Goal: Task Accomplishment & Management: Manage account settings

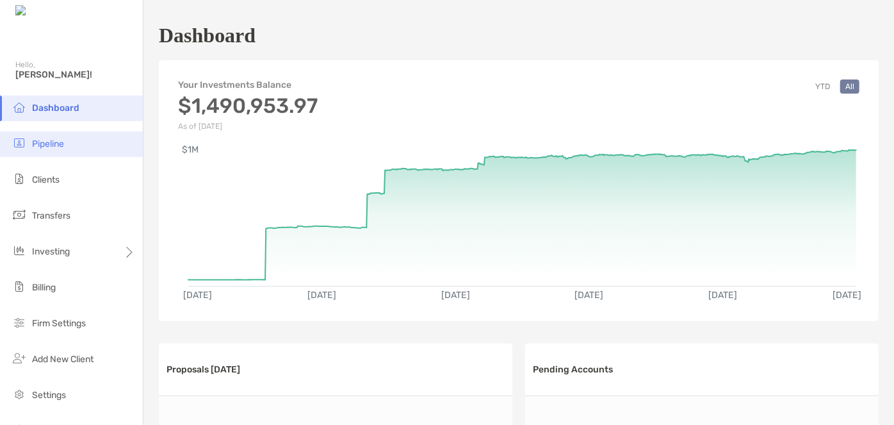
click at [47, 145] on span "Pipeline" at bounding box center [48, 143] width 32 height 11
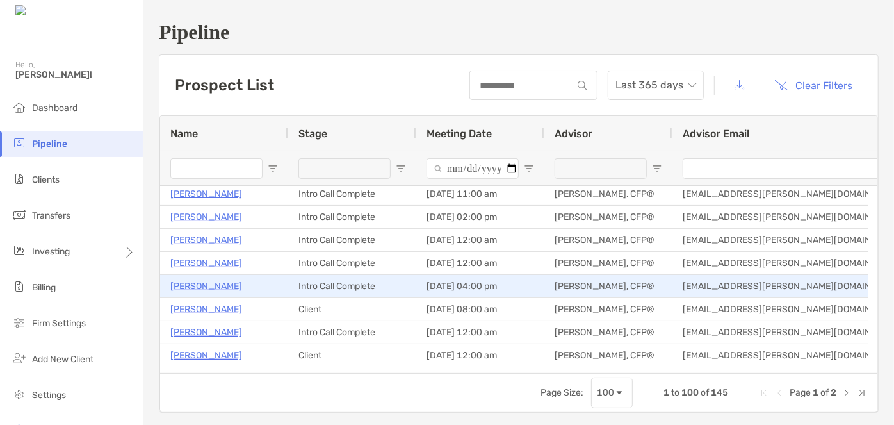
scroll to position [384, 0]
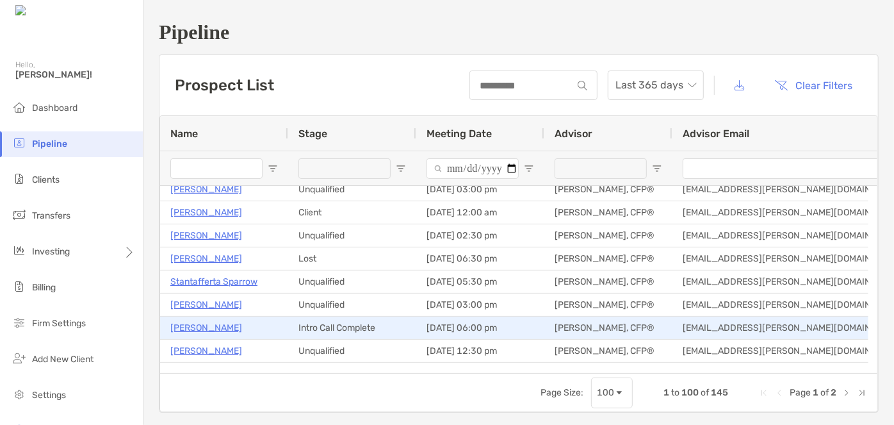
click at [198, 327] on p "[PERSON_NAME]" at bounding box center [206, 328] width 72 height 16
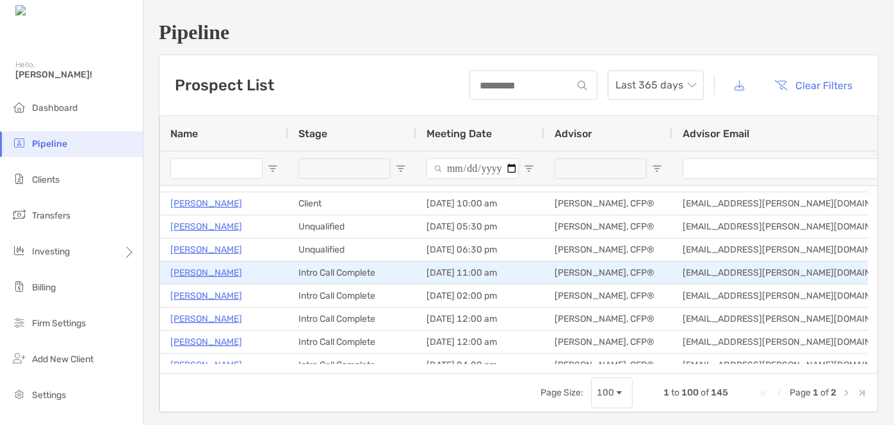
scroll to position [256, 0]
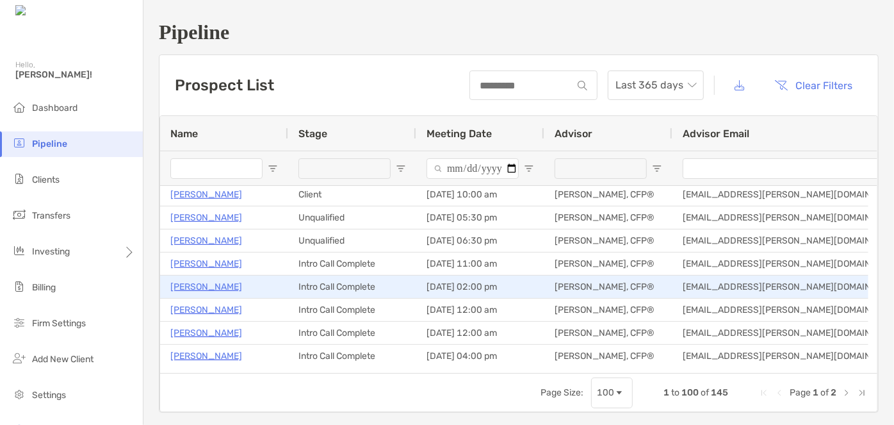
click at [220, 286] on p "[PERSON_NAME]" at bounding box center [206, 287] width 72 height 16
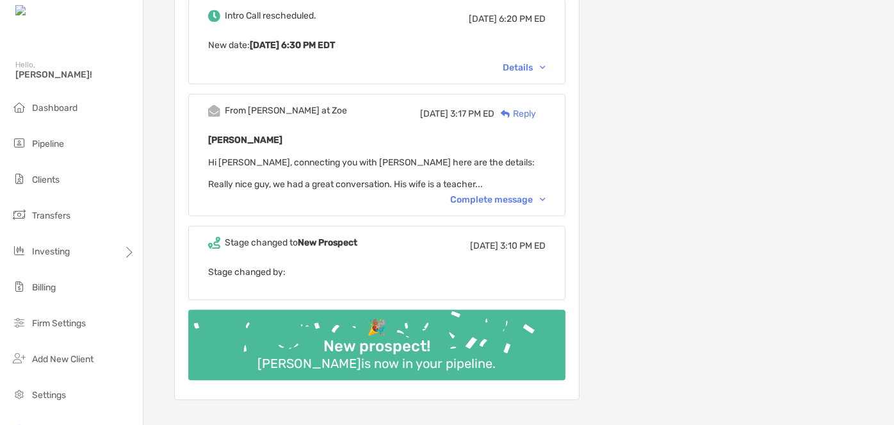
scroll to position [1385, 0]
click at [507, 193] on div "Complete message" at bounding box center [497, 198] width 95 height 11
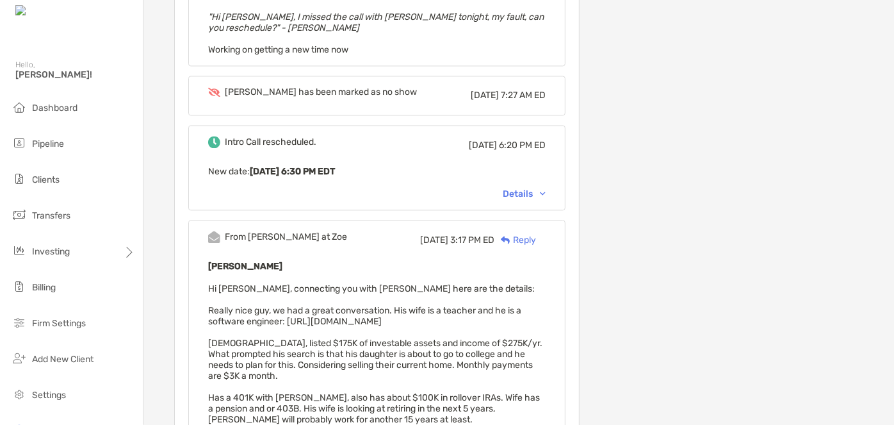
scroll to position [1255, 0]
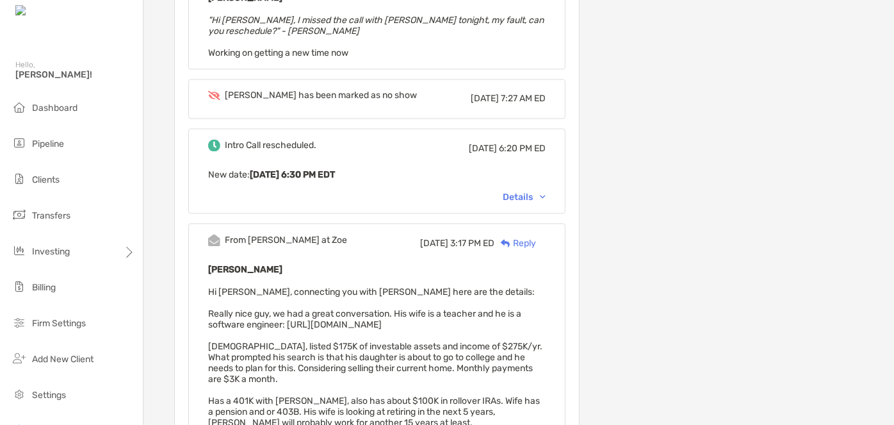
click at [545, 191] on div "Details" at bounding box center [524, 196] width 43 height 11
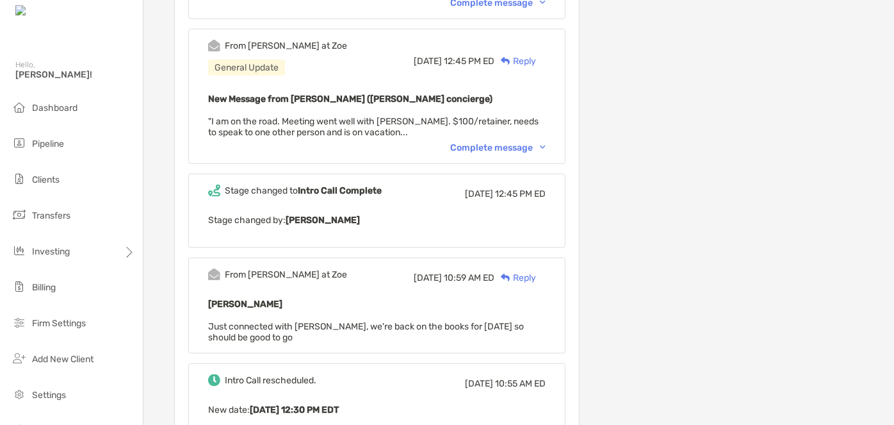
scroll to position [748, 0]
click at [537, 143] on div "Complete message" at bounding box center [497, 148] width 95 height 11
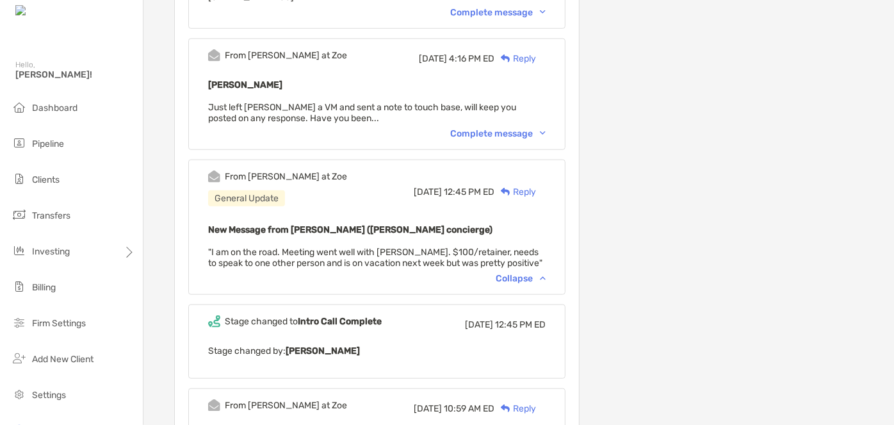
scroll to position [611, 0]
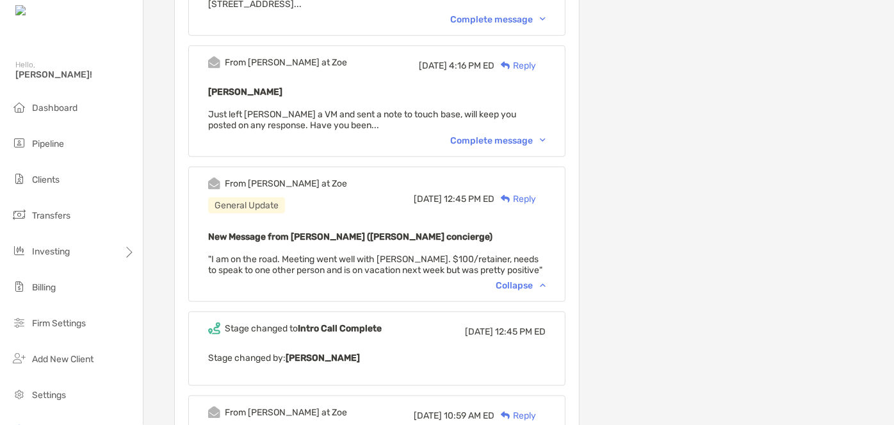
click at [500, 136] on div "Complete message" at bounding box center [497, 140] width 95 height 11
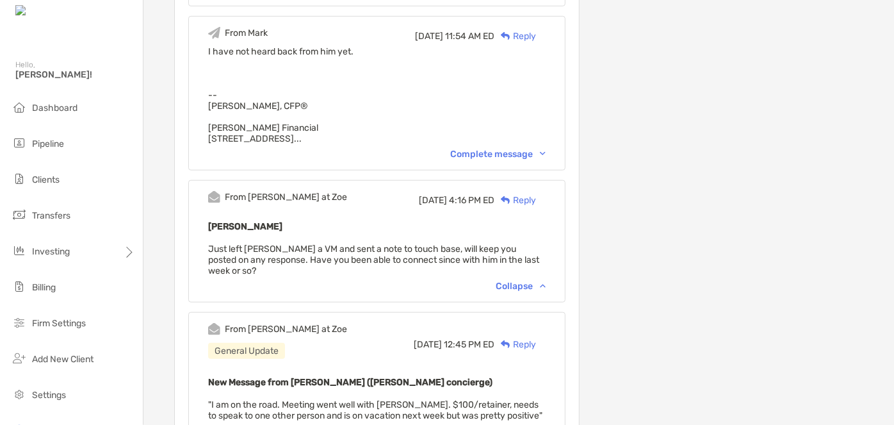
scroll to position [463, 0]
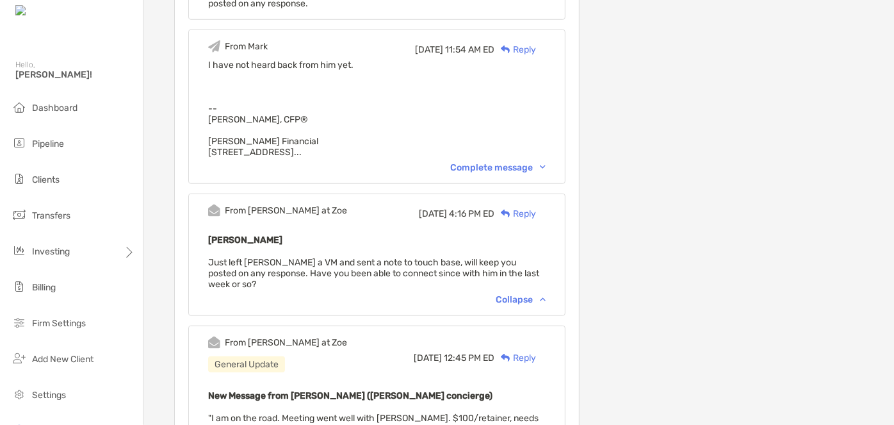
click at [512, 163] on div "Complete message" at bounding box center [497, 167] width 95 height 11
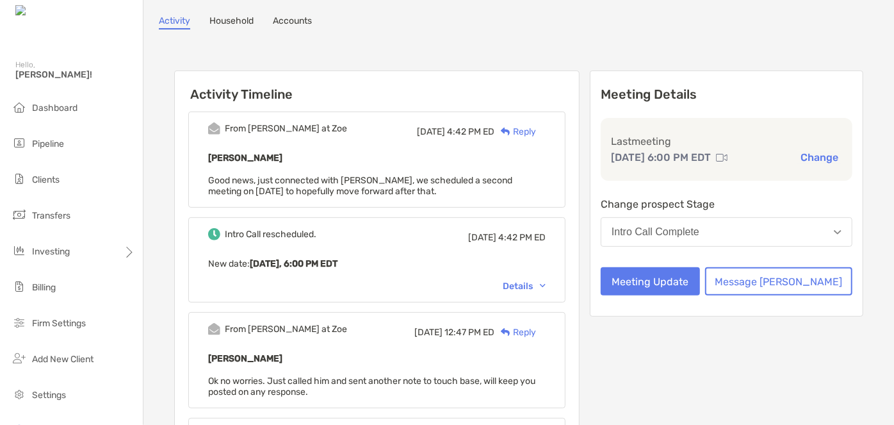
scroll to position [67, 0]
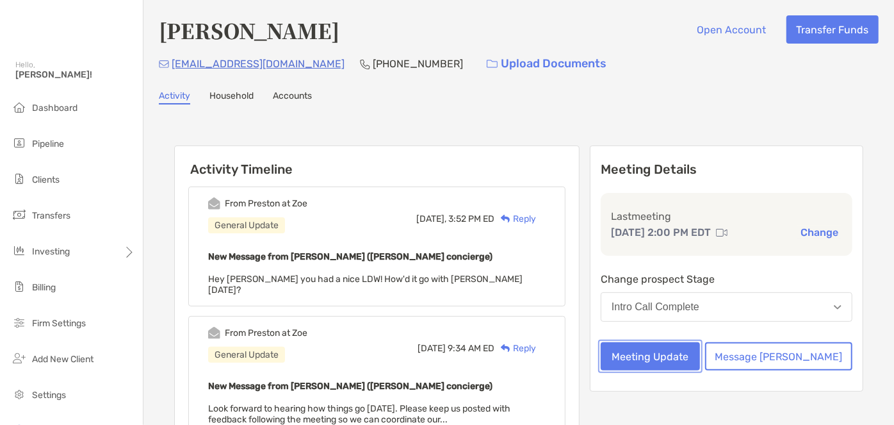
click at [670, 359] on button "Meeting Update" at bounding box center [650, 356] width 99 height 28
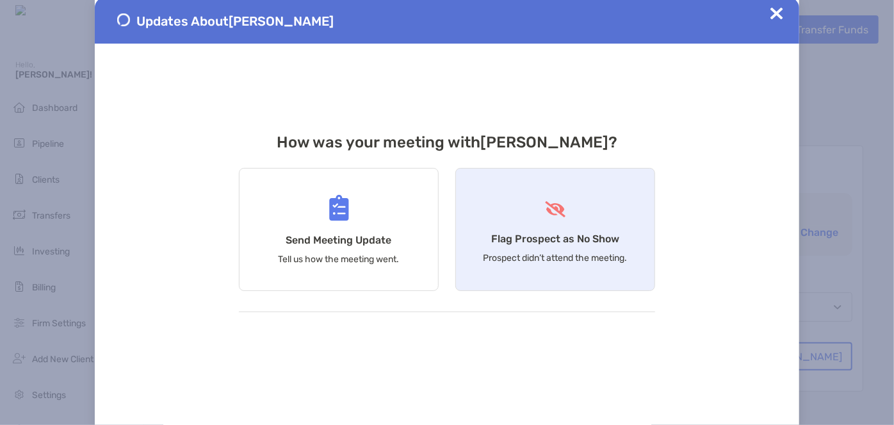
click at [515, 235] on h4 "Flag Prospect as No Show" at bounding box center [555, 238] width 128 height 12
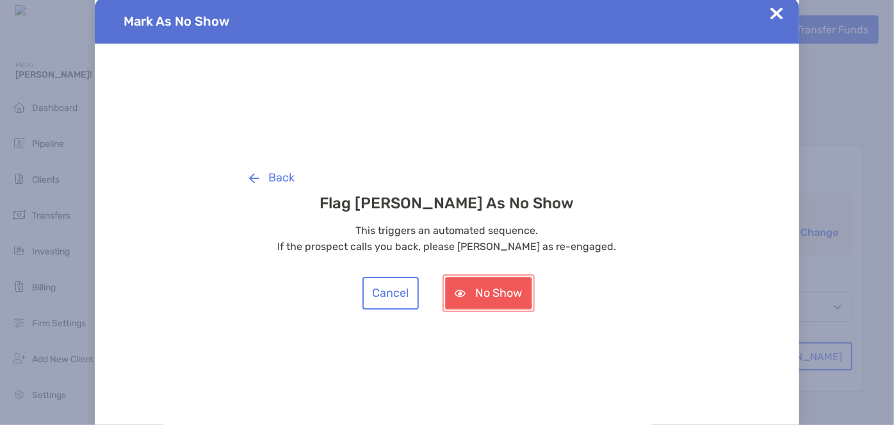
click at [499, 289] on button "No Show" at bounding box center [488, 293] width 87 height 33
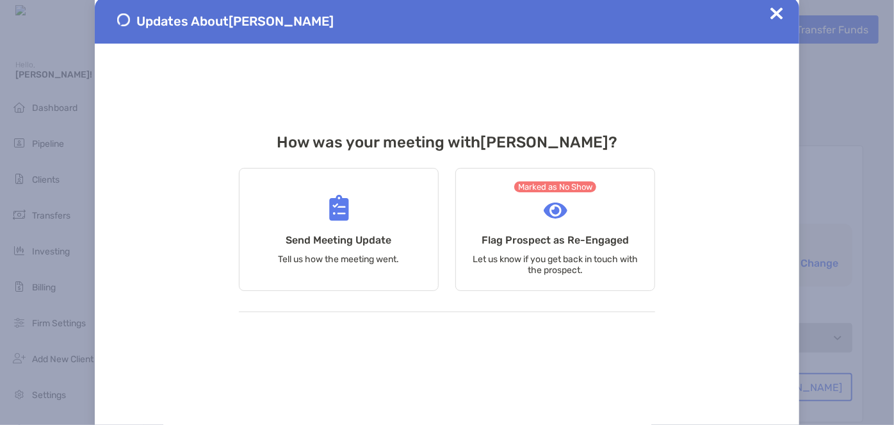
click at [775, 17] on img at bounding box center [776, 13] width 13 height 13
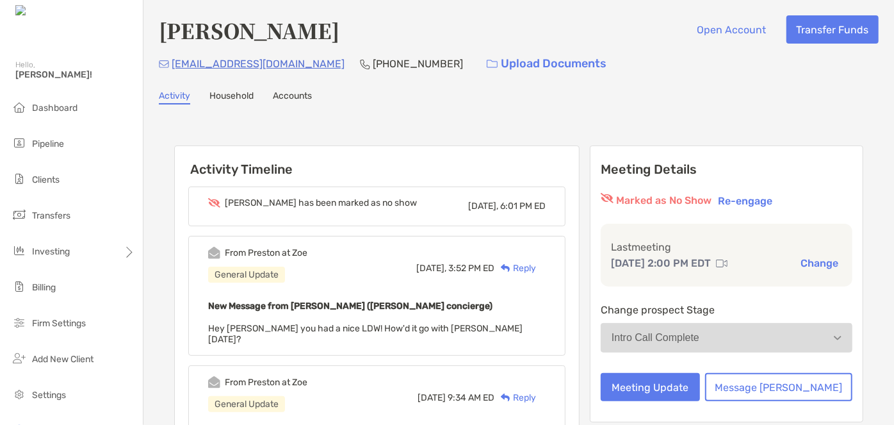
click at [536, 265] on div "Reply" at bounding box center [515, 267] width 42 height 13
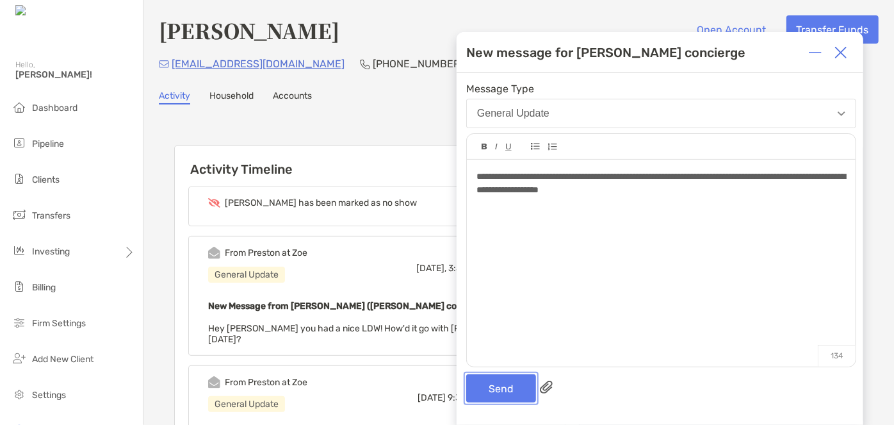
click at [496, 378] on button "Send" at bounding box center [501, 388] width 70 height 28
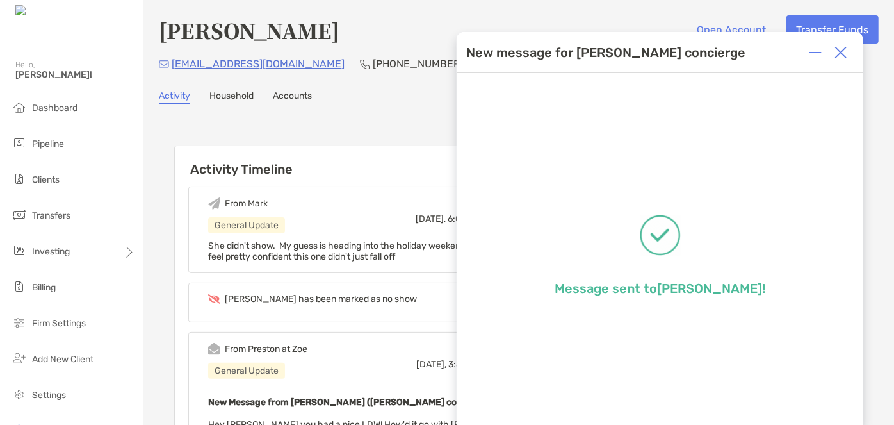
click at [843, 53] on img at bounding box center [840, 52] width 13 height 13
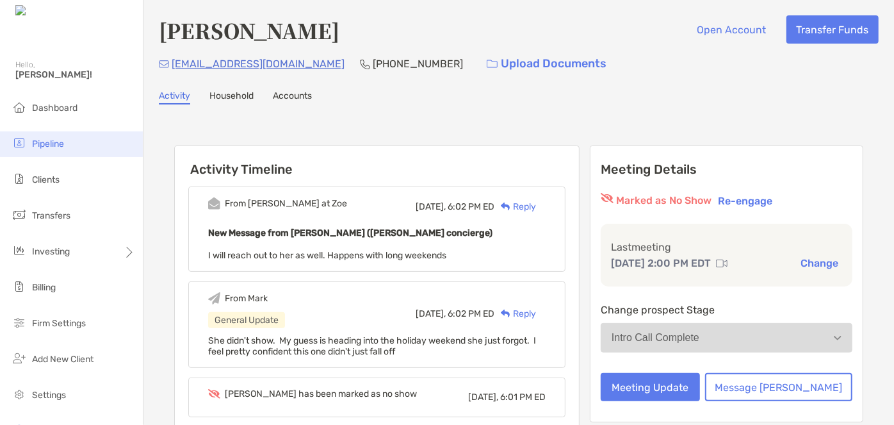
click at [45, 136] on li "Pipeline" at bounding box center [71, 144] width 143 height 26
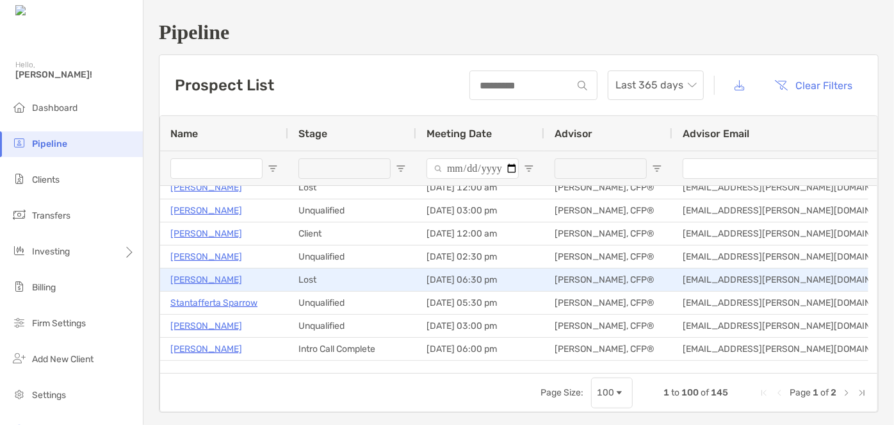
scroll to position [826, 0]
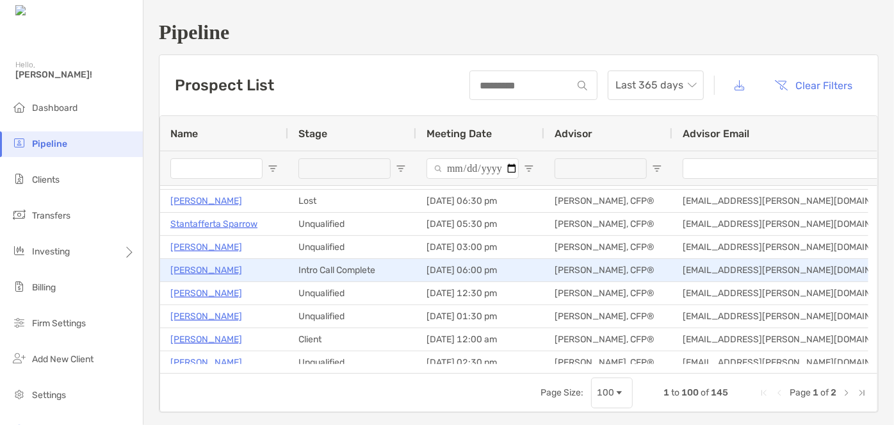
click at [210, 270] on p "[PERSON_NAME]" at bounding box center [206, 270] width 72 height 16
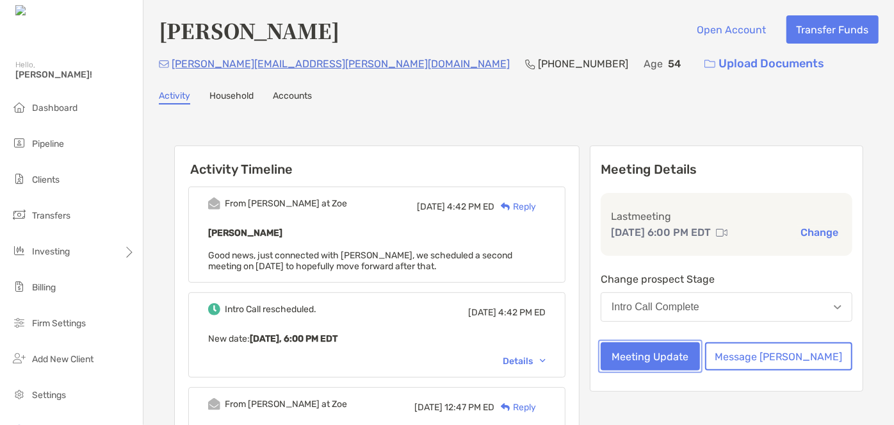
click at [670, 352] on button "Meeting Update" at bounding box center [650, 356] width 99 height 28
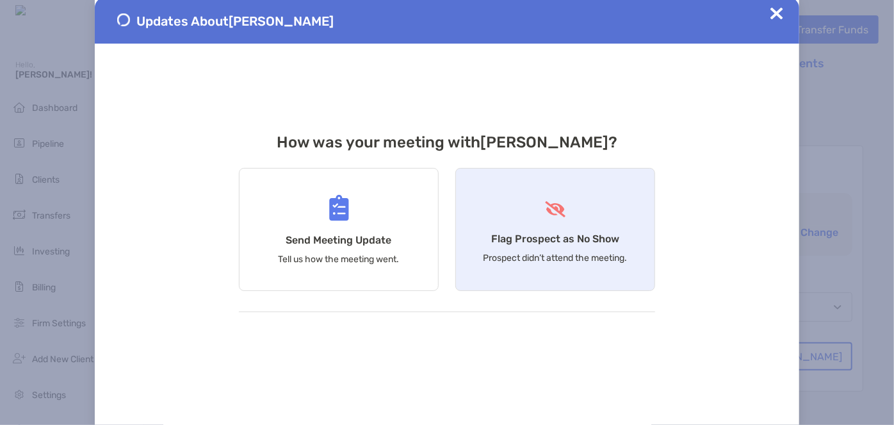
click at [589, 258] on p "Prospect didn’t attend the meeting." at bounding box center [555, 257] width 144 height 11
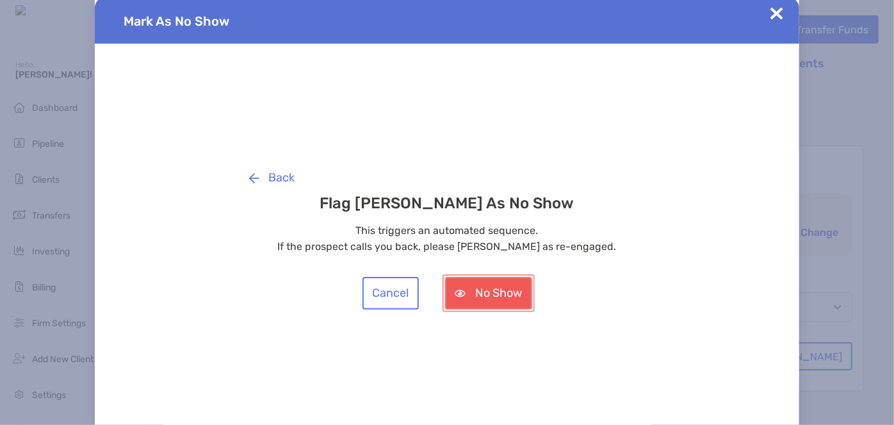
click at [512, 280] on button "No Show" at bounding box center [488, 293] width 87 height 33
